Goal: Navigation & Orientation: Find specific page/section

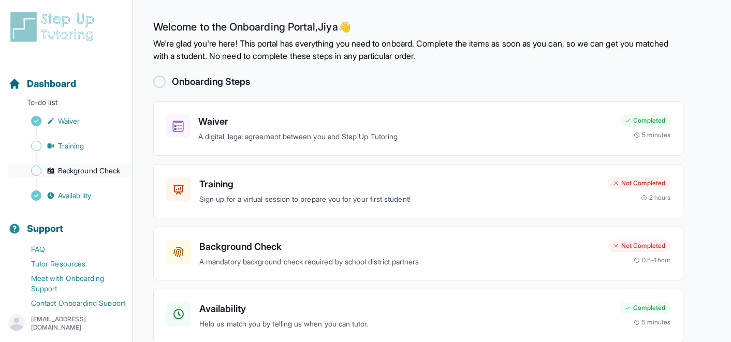
click at [108, 177] on link "Background Check" at bounding box center [70, 171] width 124 height 15
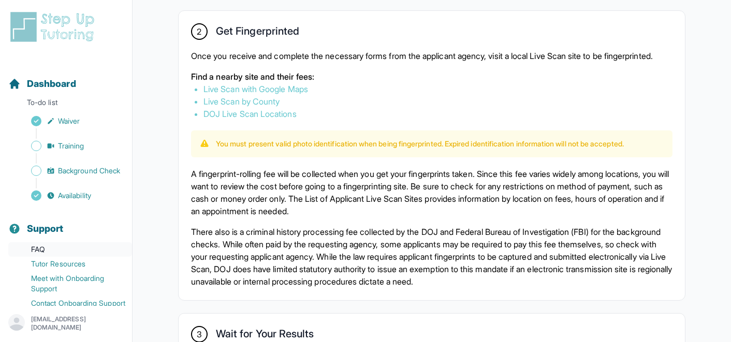
scroll to position [25, 0]
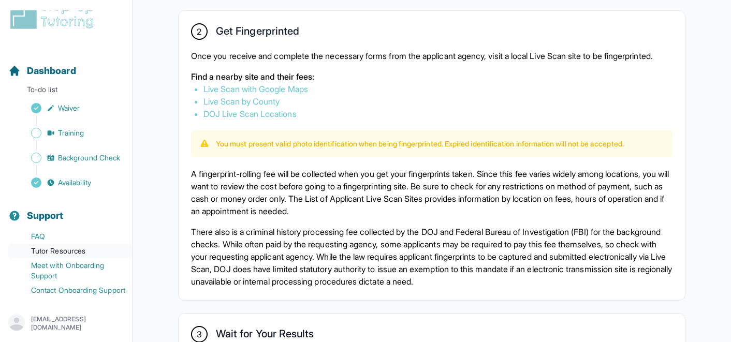
click at [68, 244] on link "Tutor Resources" at bounding box center [70, 251] width 124 height 15
click at [46, 64] on span "Dashboard" at bounding box center [51, 71] width 49 height 15
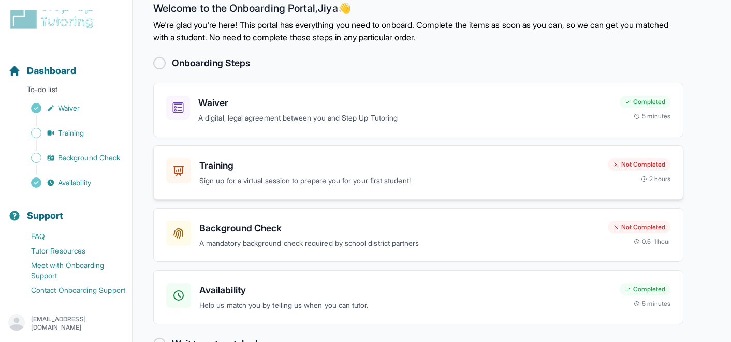
scroll to position [49, 0]
